Goal: Check status: Check status

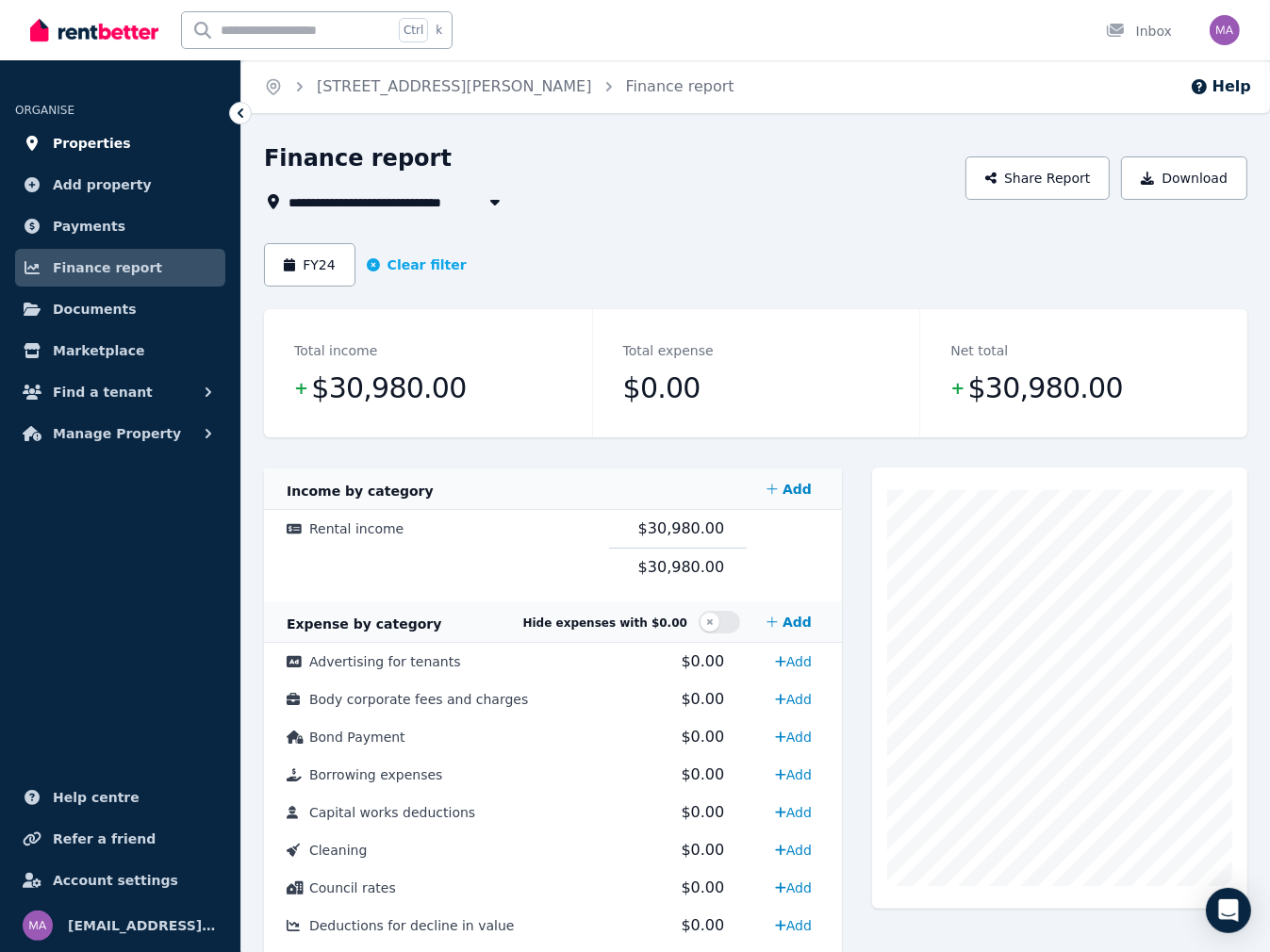
click at [91, 145] on span "Properties" at bounding box center [92, 144] width 78 height 23
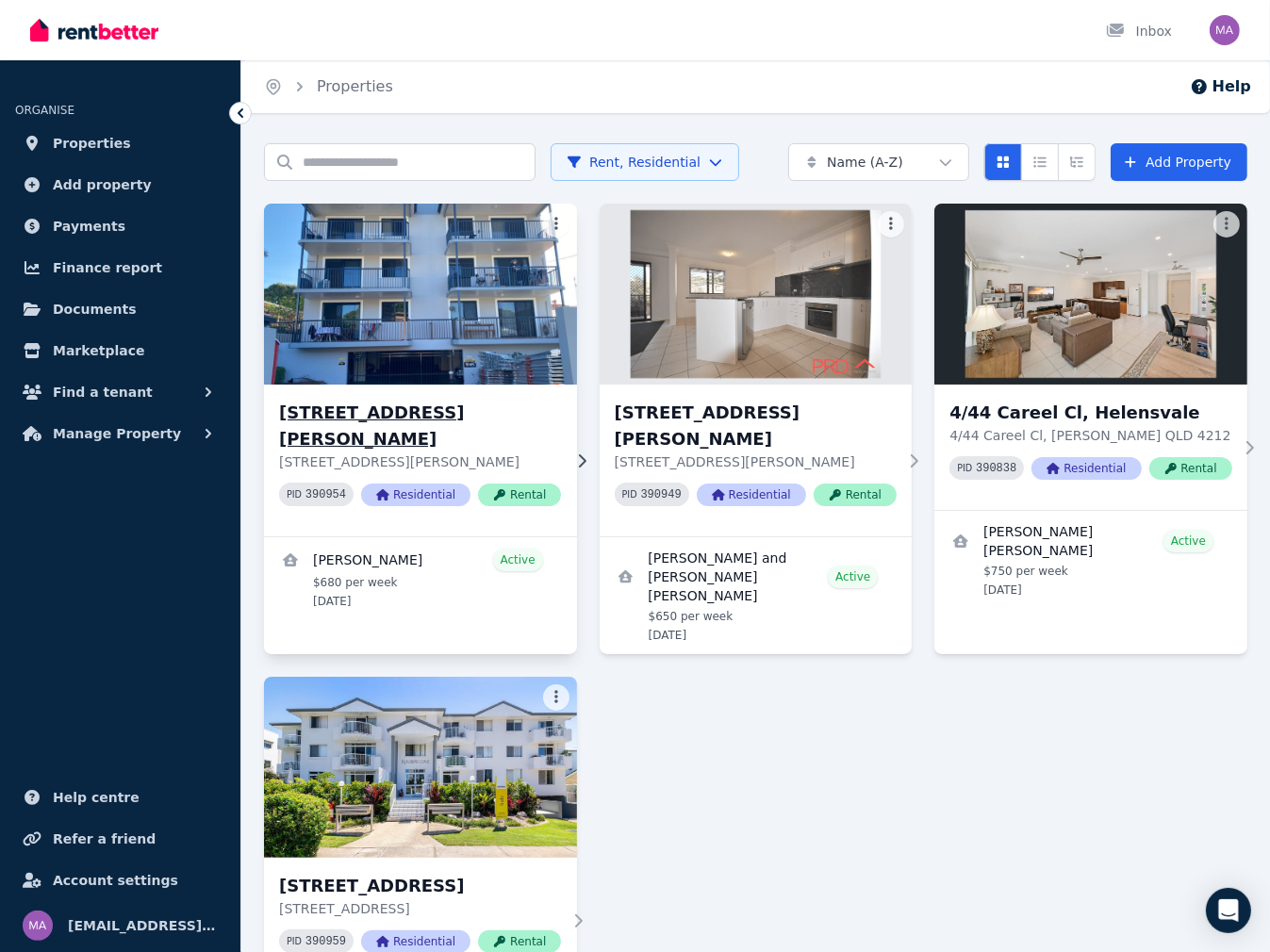
click at [355, 404] on h3 "[STREET_ADDRESS][PERSON_NAME]" at bounding box center [420, 426] width 282 height 53
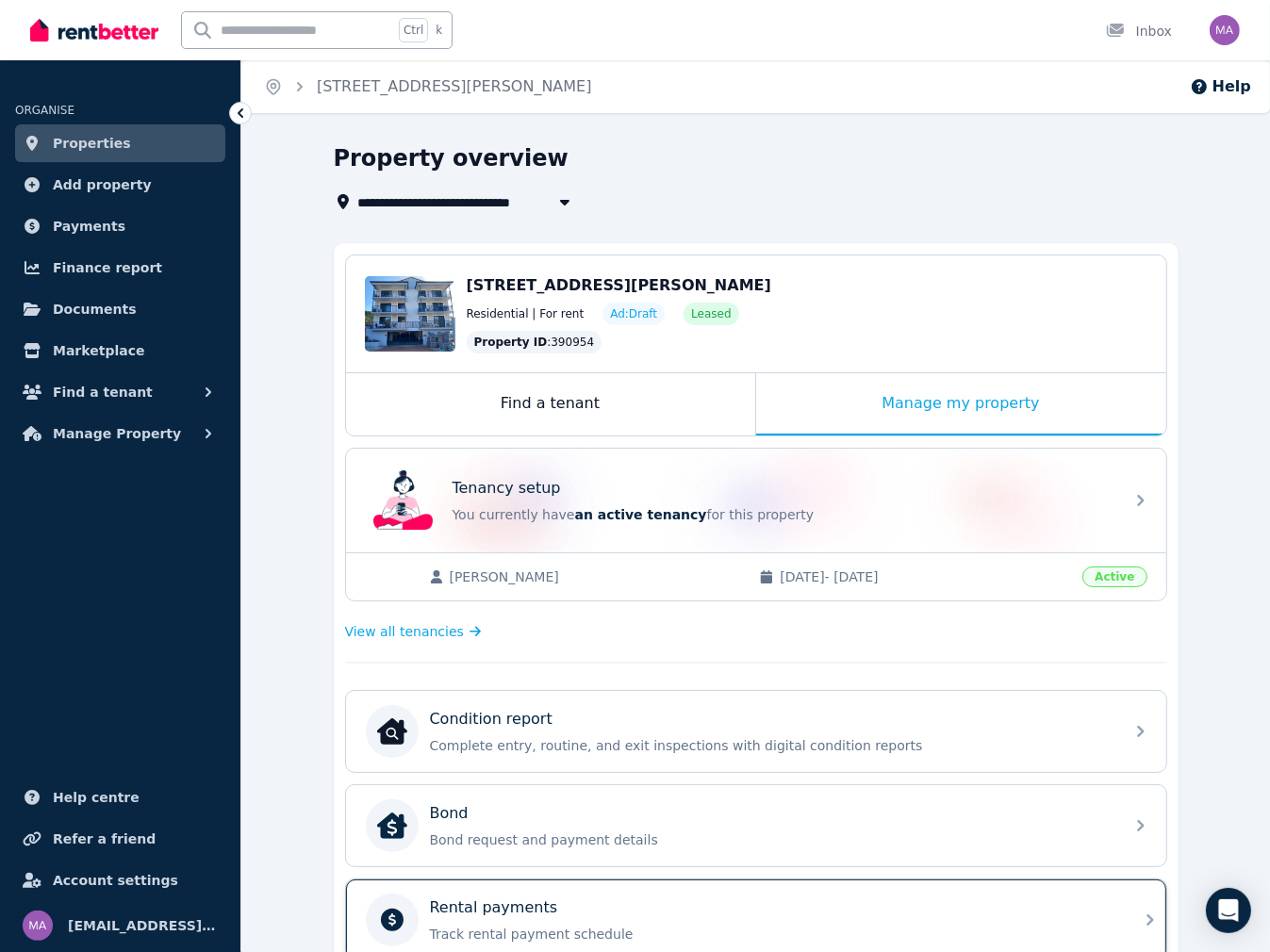
click at [516, 915] on div "Rental payments Track rental payment schedule" at bounding box center [770, 920] width 683 height 47
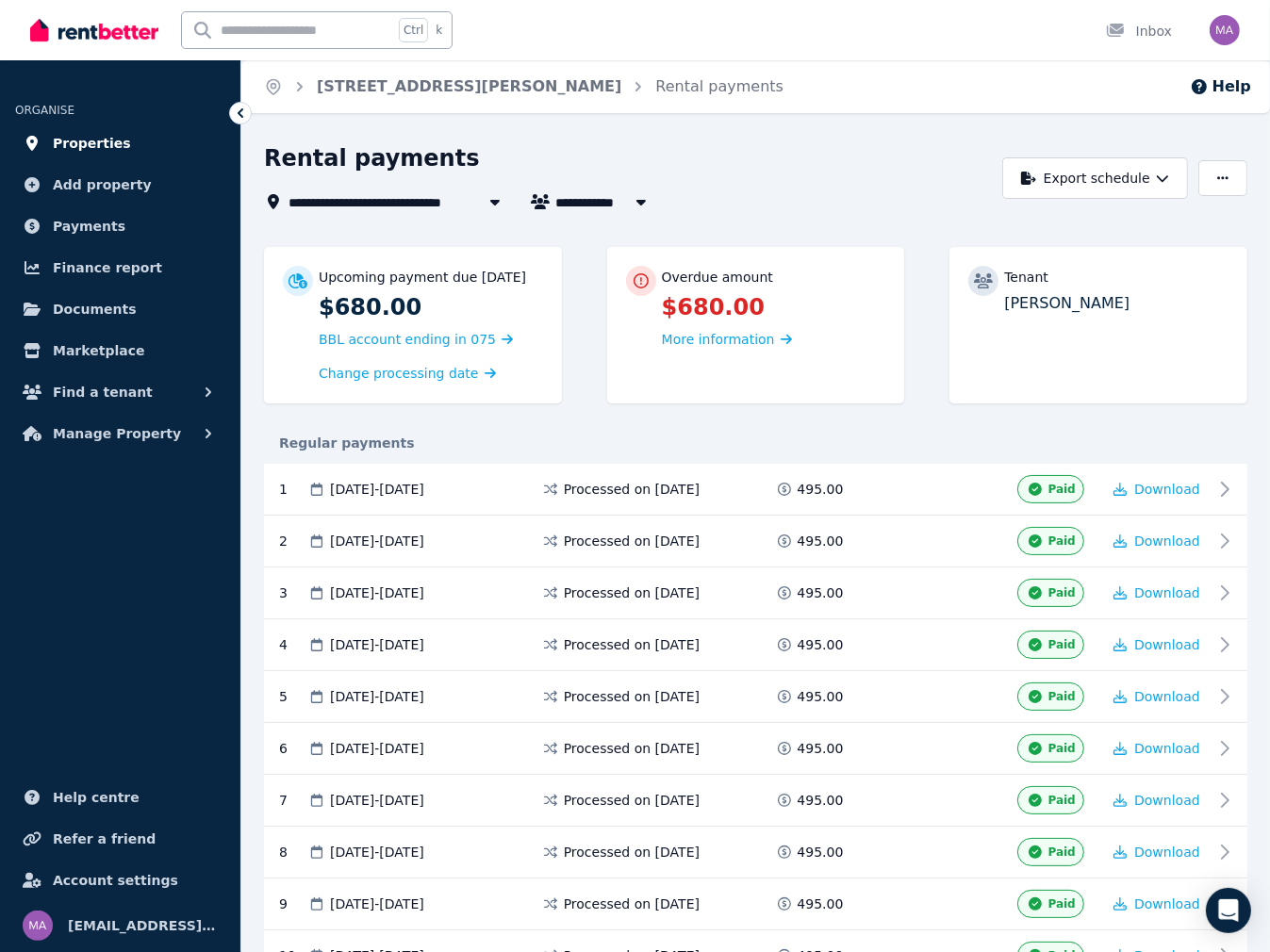
click at [98, 148] on span "Properties" at bounding box center [92, 144] width 78 height 23
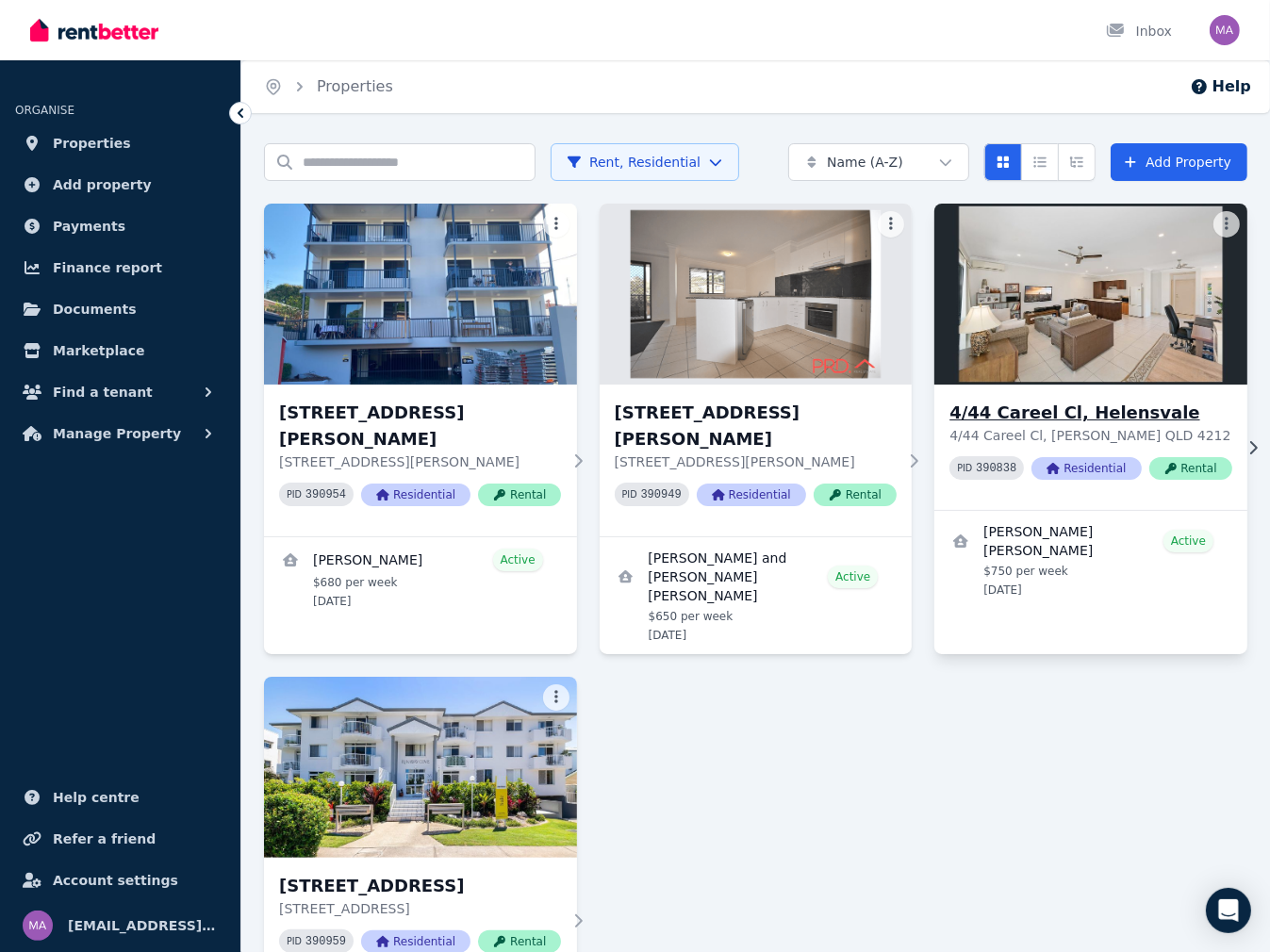
click at [1063, 419] on h3 "4/44 Careel Cl, Helensvale" at bounding box center [1090, 413] width 282 height 26
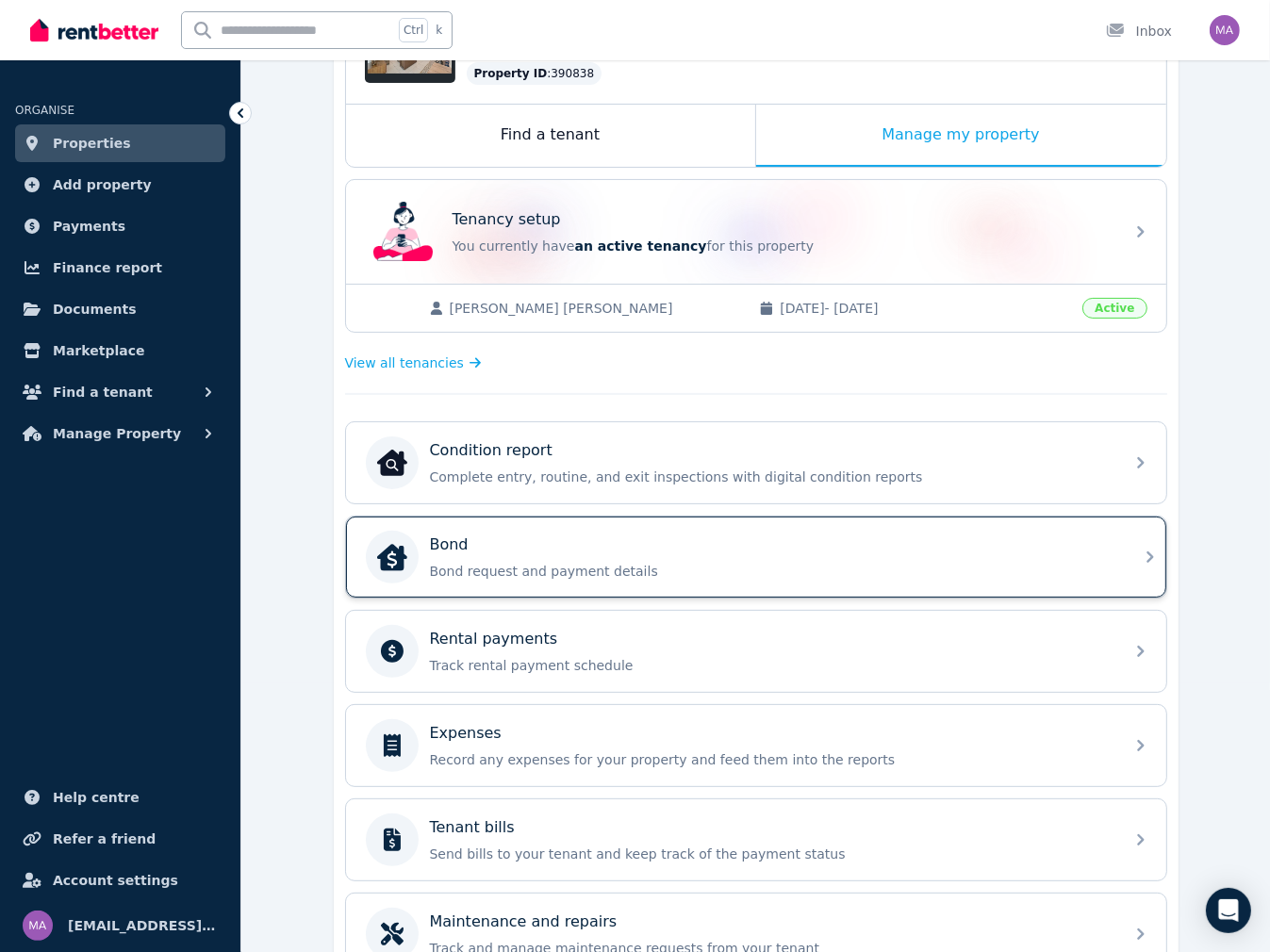
scroll to position [283, 0]
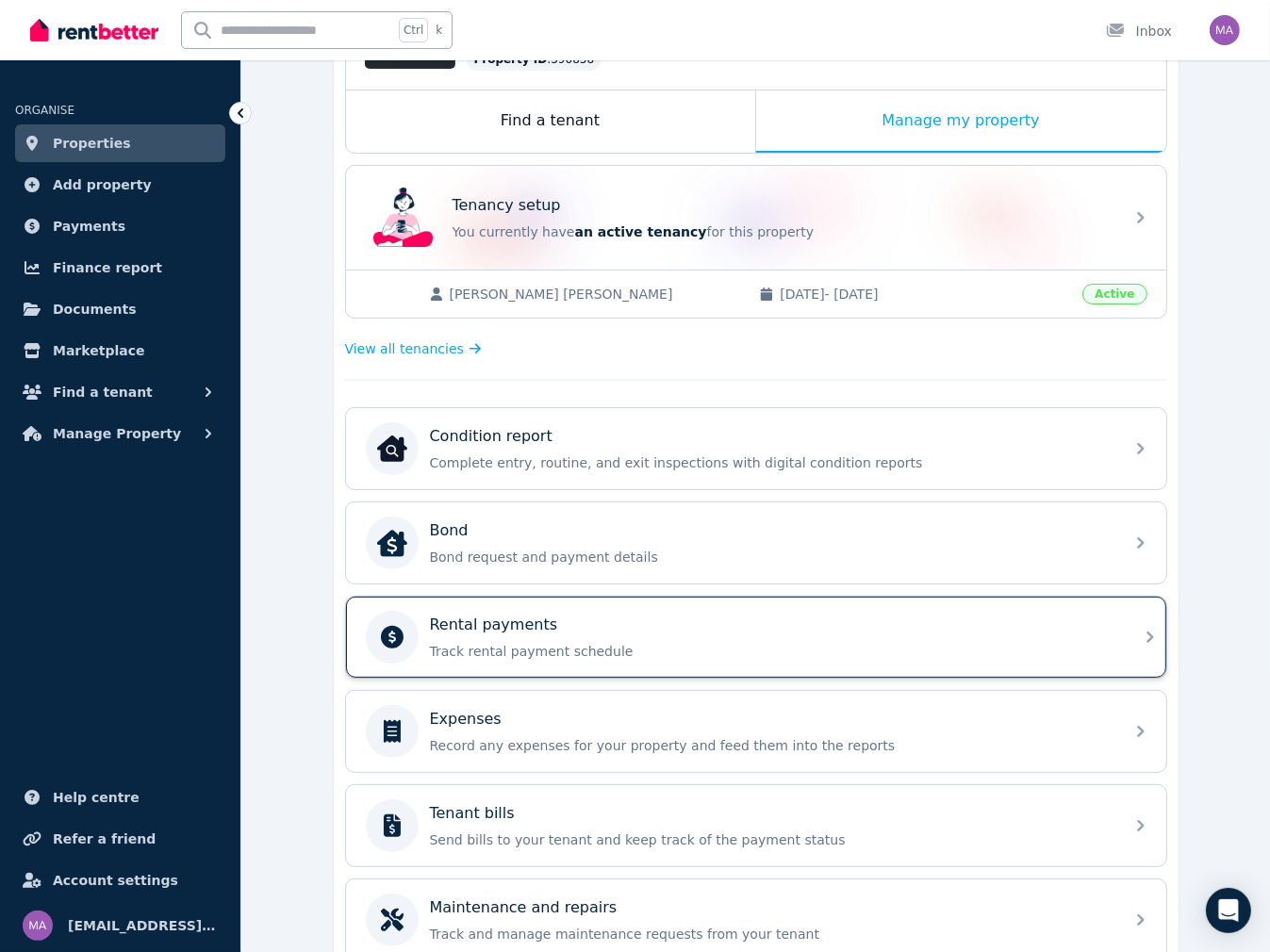
click at [550, 630] on div "Rental payments" at bounding box center [770, 625] width 683 height 23
